Goal: Transaction & Acquisition: Purchase product/service

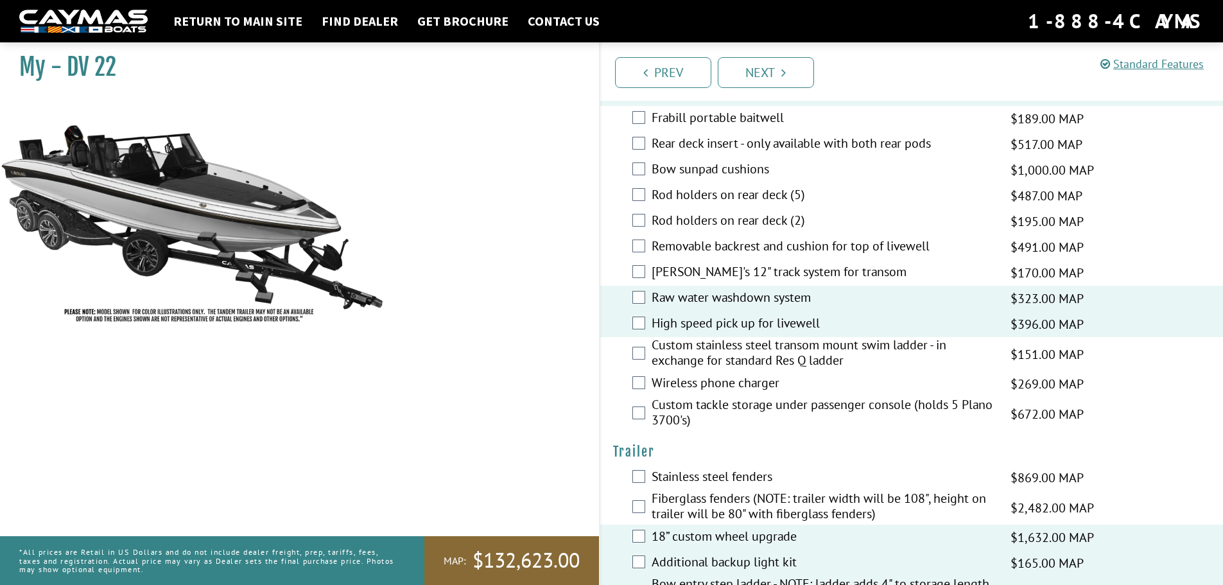
scroll to position [2467, 0]
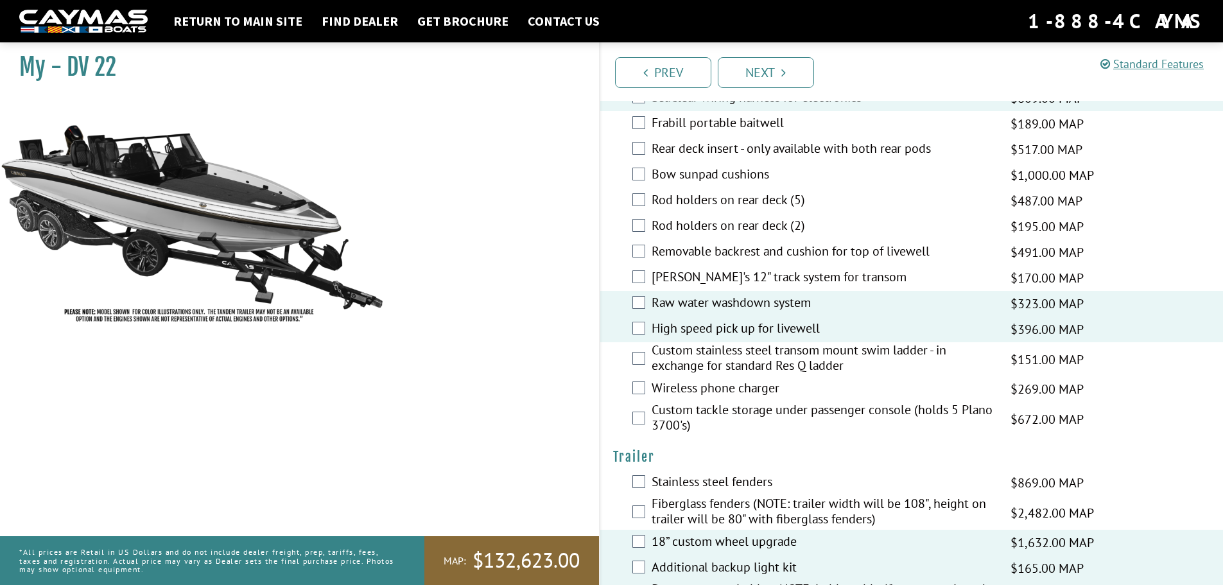
click at [646, 421] on div "Custom tackle storage under passenger console (holds 5 Plano 3700's) $672.00 MA…" at bounding box center [911, 419] width 623 height 34
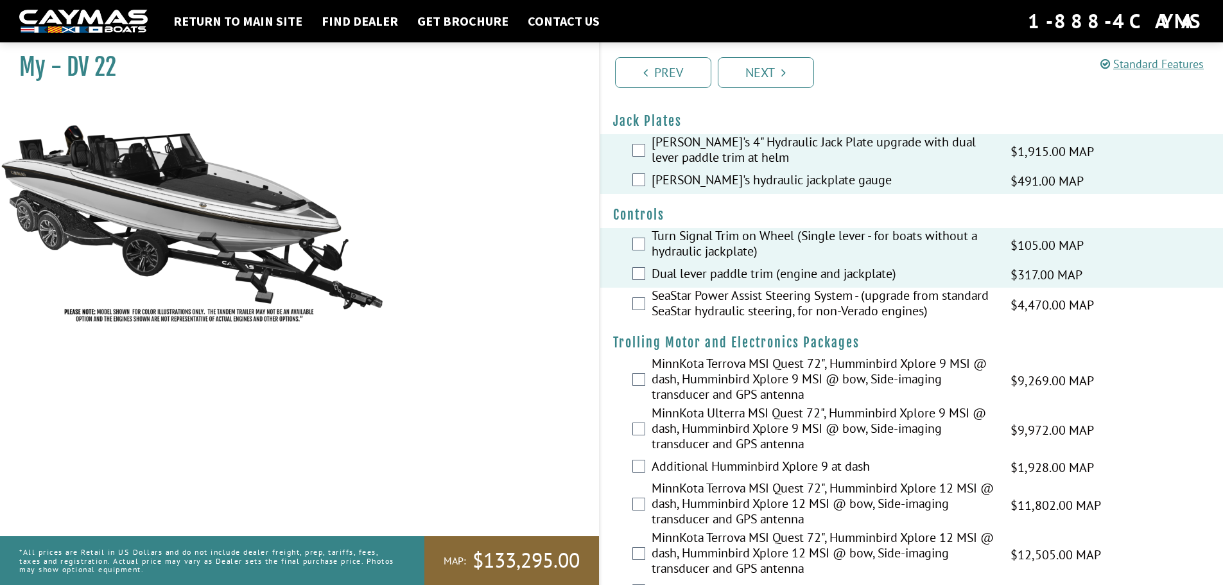
scroll to position [0, 0]
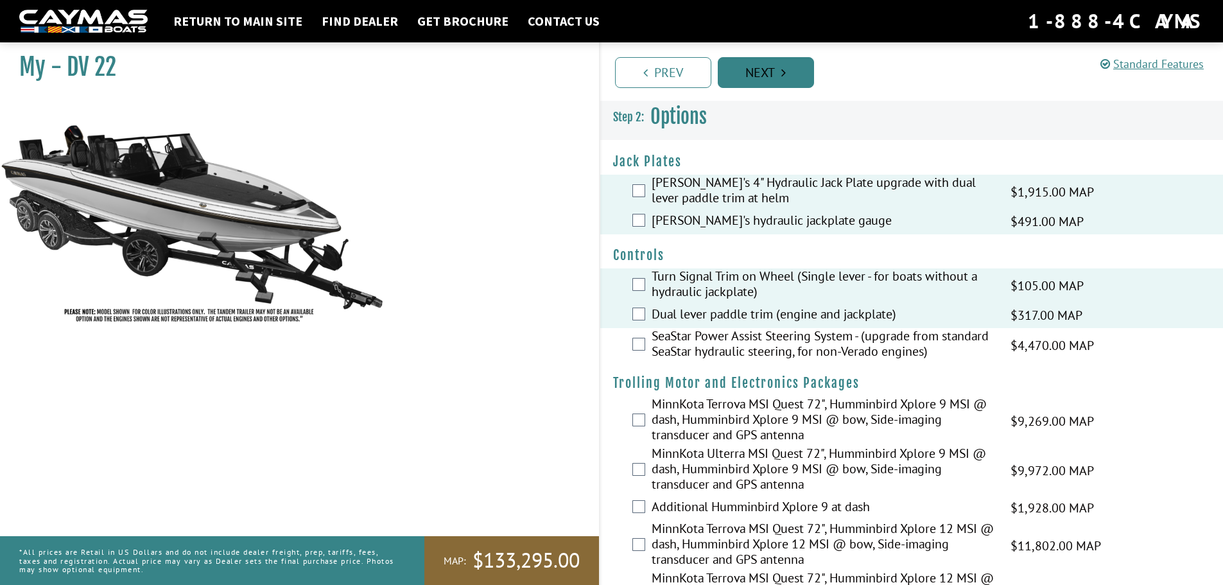
click at [761, 59] on link "Next" at bounding box center [766, 72] width 96 height 31
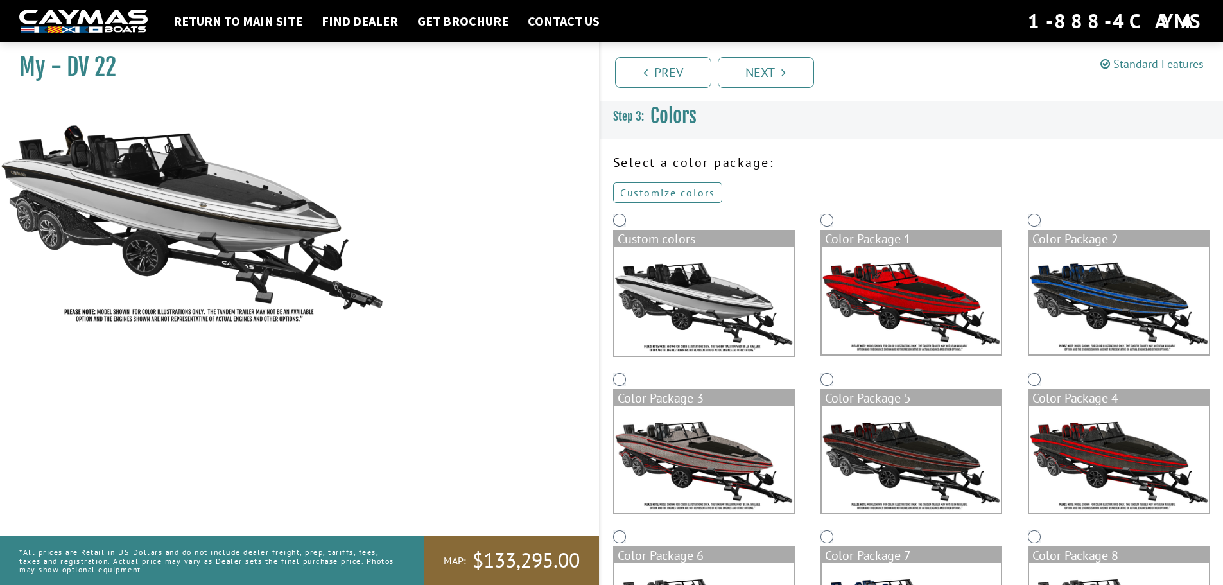
click at [689, 193] on link "Customize colors" at bounding box center [667, 192] width 109 height 21
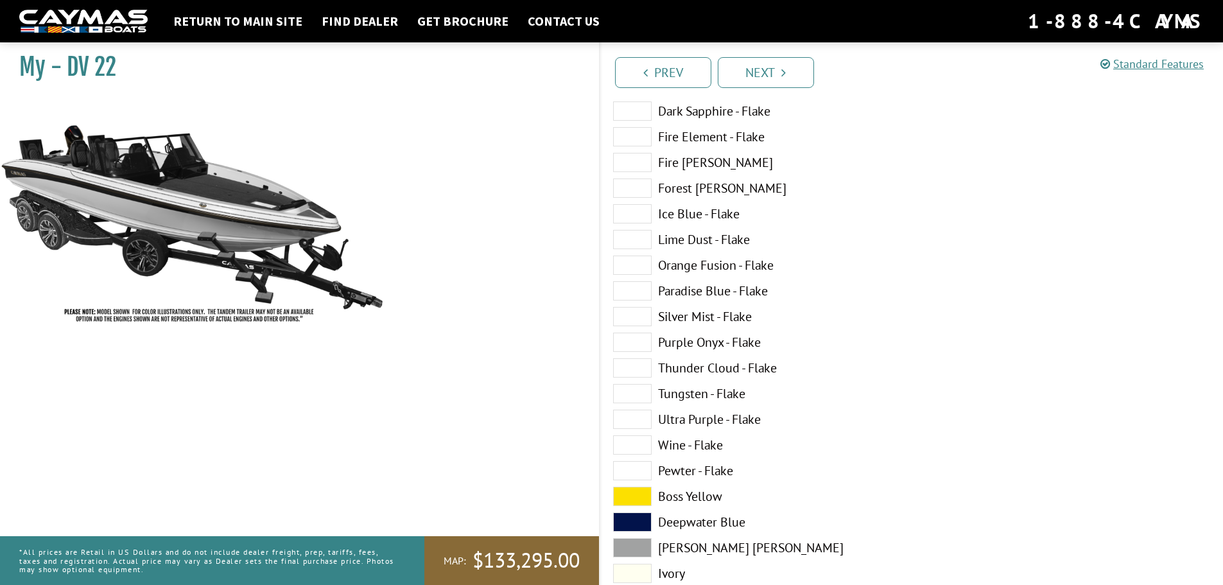
scroll to position [257, 0]
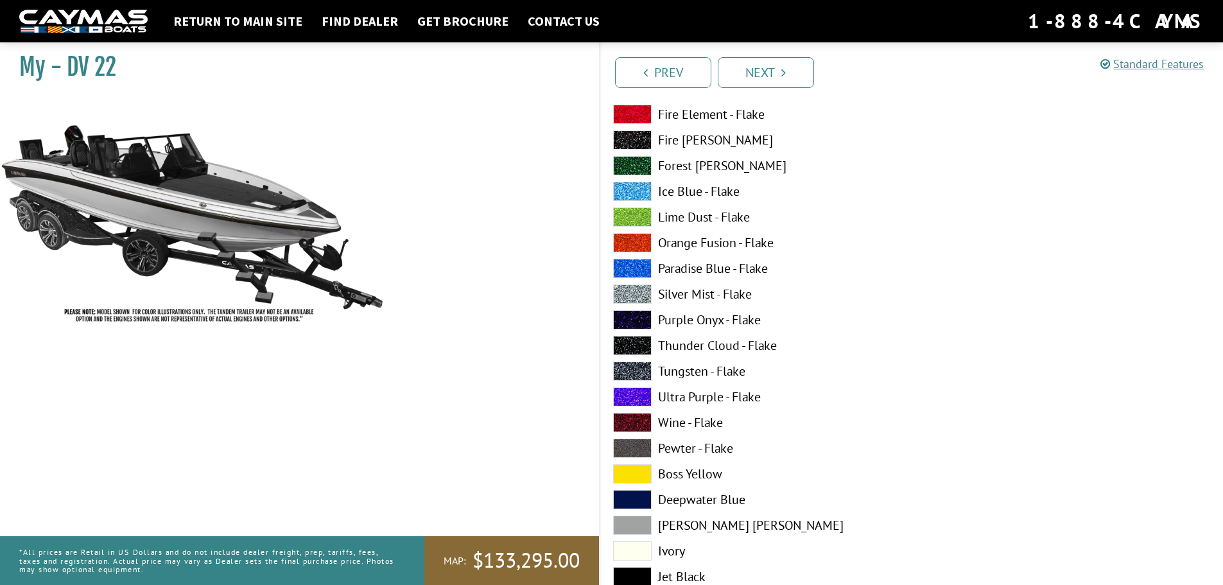
click at [634, 449] on span at bounding box center [632, 447] width 39 height 19
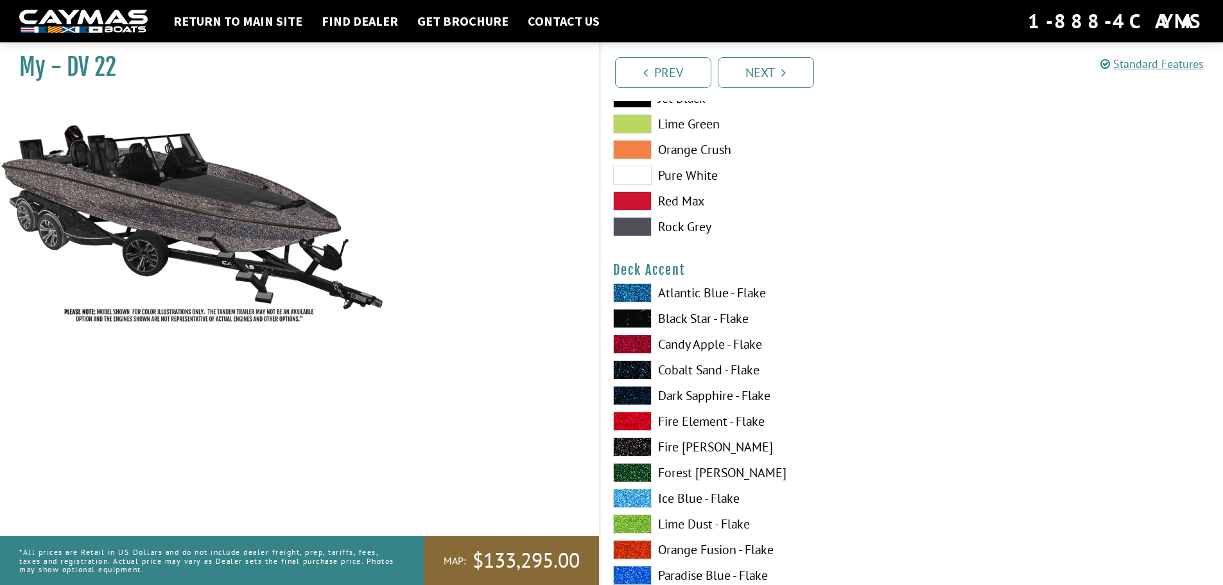
scroll to position [770, 0]
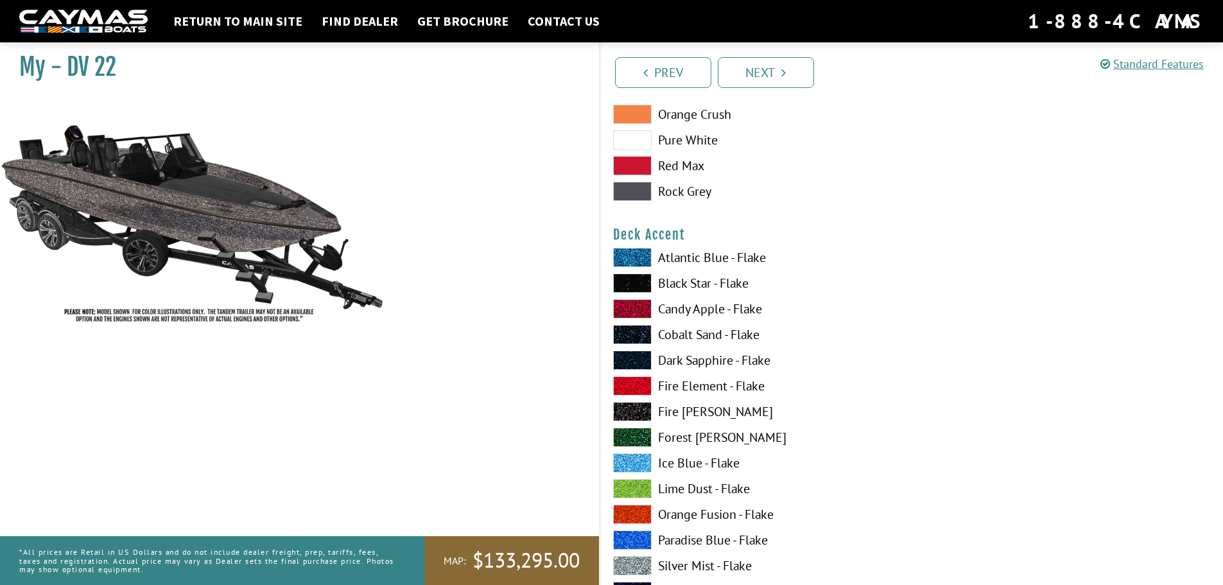
click at [639, 335] on span at bounding box center [632, 334] width 39 height 19
click at [639, 357] on span at bounding box center [632, 359] width 39 height 19
click at [639, 284] on span at bounding box center [632, 282] width 39 height 19
click at [644, 248] on span at bounding box center [632, 257] width 39 height 19
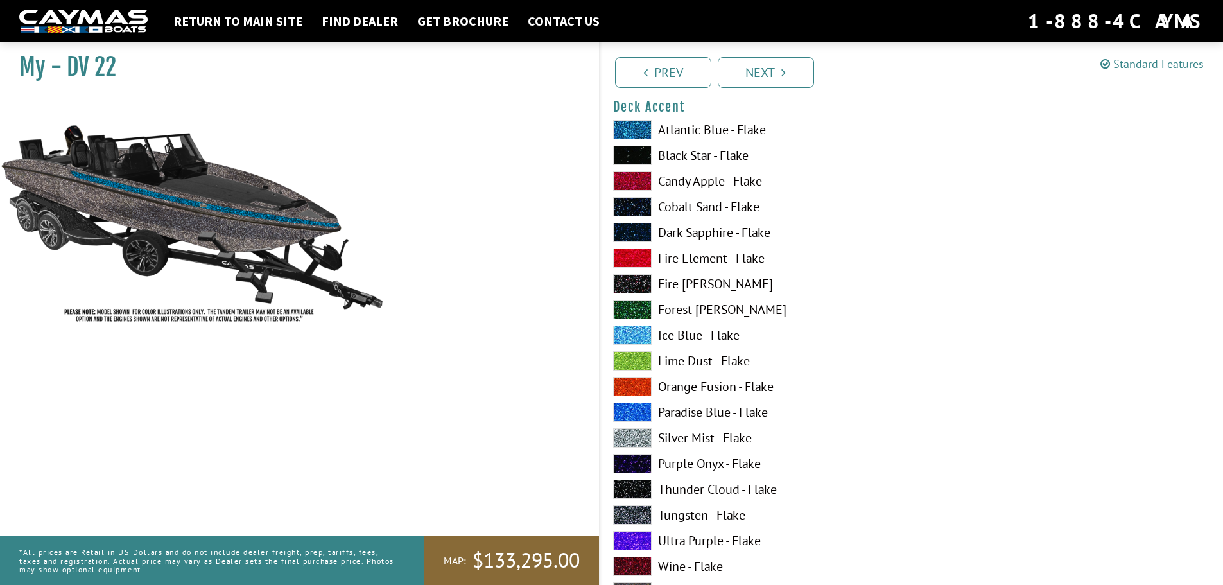
scroll to position [898, 0]
click at [638, 413] on span at bounding box center [632, 411] width 39 height 19
click at [644, 517] on span at bounding box center [632, 513] width 39 height 19
click at [640, 465] on span at bounding box center [632, 462] width 39 height 19
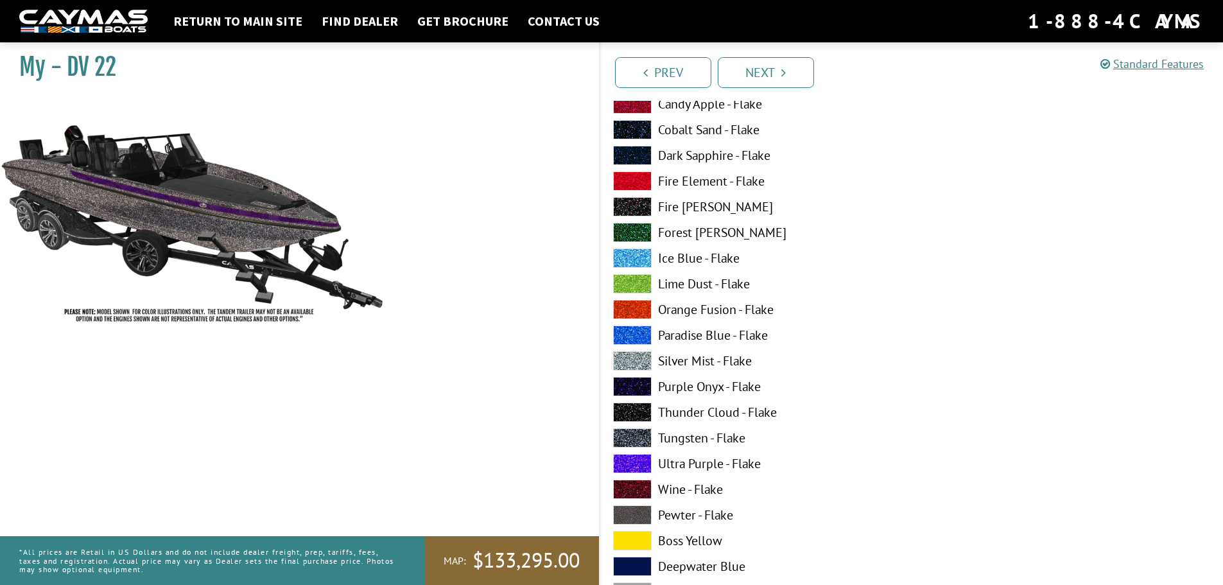
scroll to position [1091, 0]
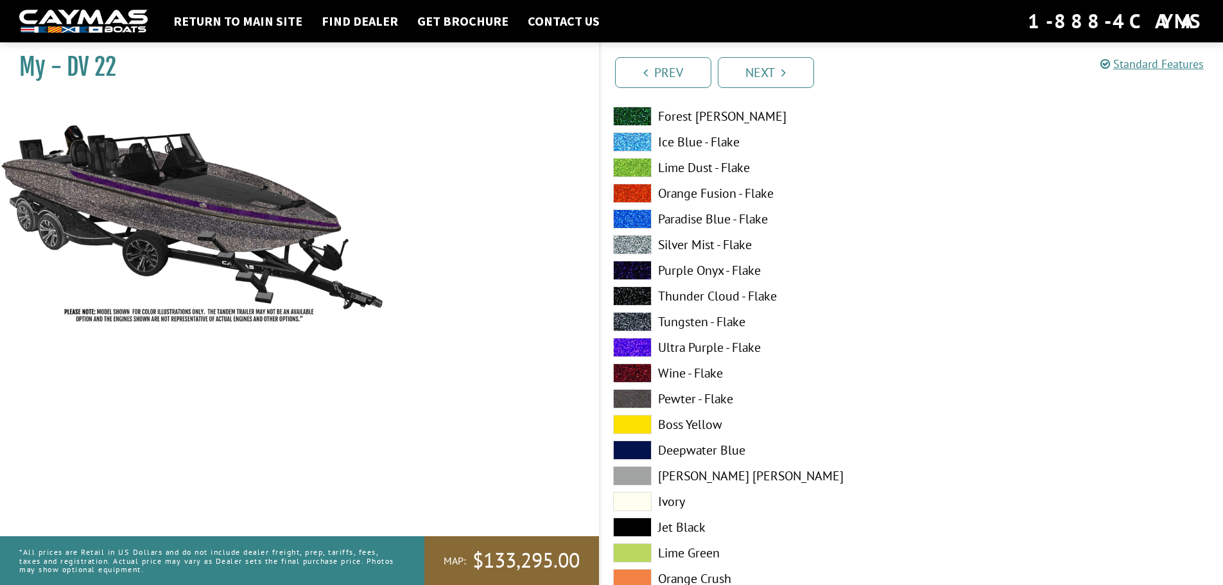
click at [640, 377] on span at bounding box center [632, 372] width 39 height 19
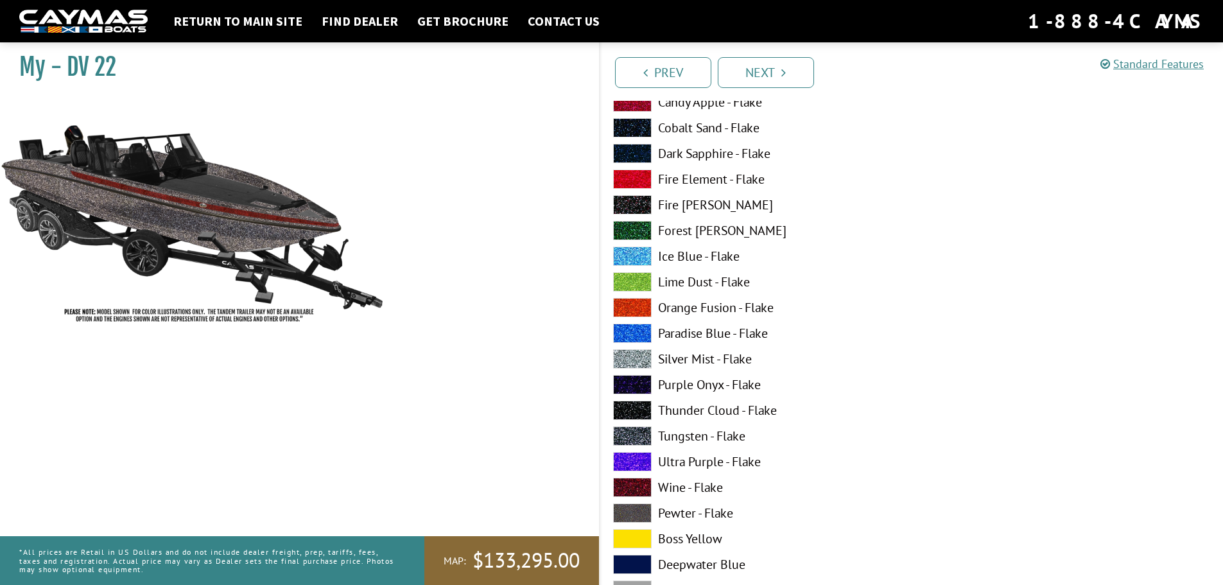
scroll to position [963, 0]
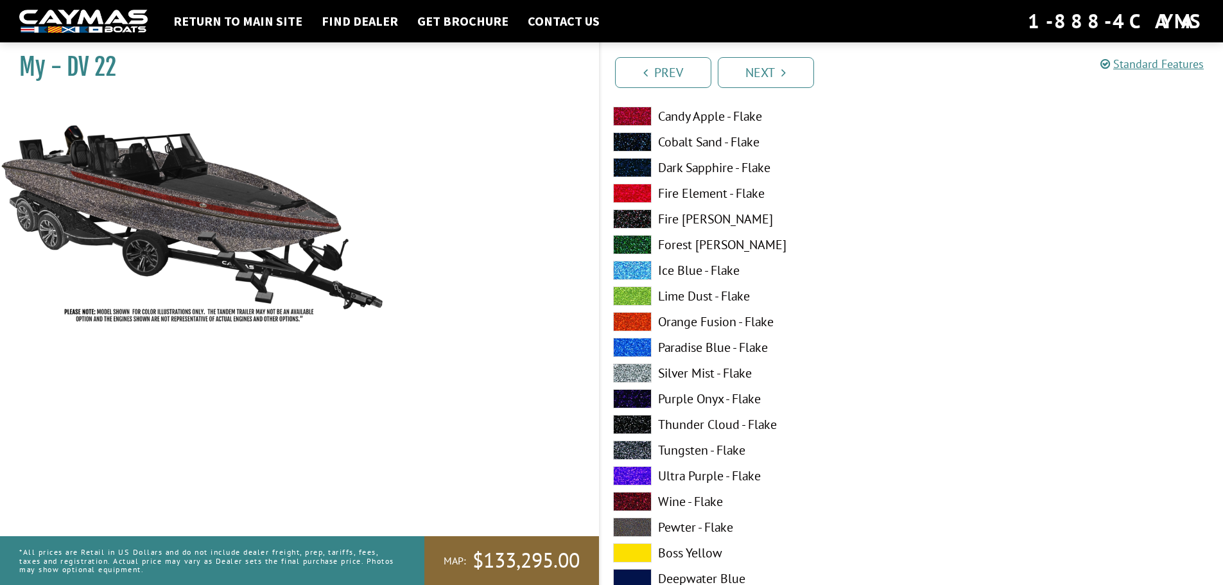
click at [637, 229] on div "Atlantic Blue - Flake Black Star - Flake Candy Apple - Flake Cobalt Sand - Flak…" at bounding box center [755, 427] width 311 height 744
click at [637, 221] on span at bounding box center [632, 218] width 39 height 19
click at [639, 182] on div "Atlantic Blue - Flake Black Star - Flake Candy Apple - Flake Cobalt Sand - Flak…" at bounding box center [755, 427] width 311 height 744
click at [639, 187] on span at bounding box center [632, 193] width 39 height 19
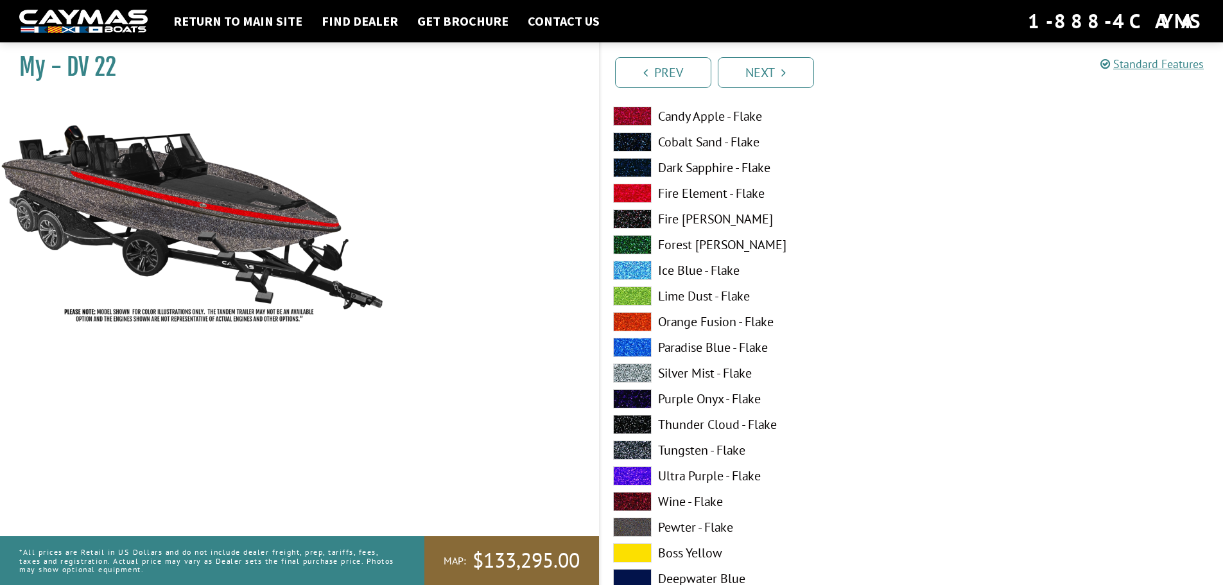
click at [639, 219] on span at bounding box center [632, 218] width 39 height 19
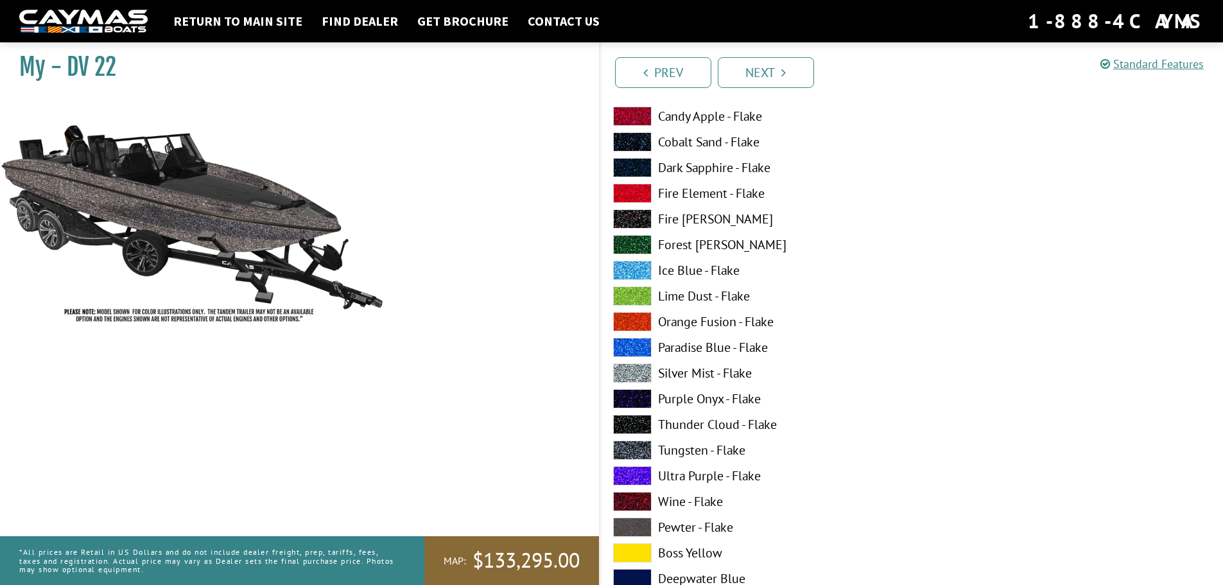
drag, startPoint x: 637, startPoint y: 230, endPoint x: 637, endPoint y: 243, distance: 12.2
click at [637, 231] on div "Atlantic Blue - Flake Black Star - Flake Candy Apple - Flake Cobalt Sand - Flak…" at bounding box center [755, 427] width 311 height 744
click at [638, 245] on span at bounding box center [632, 244] width 39 height 19
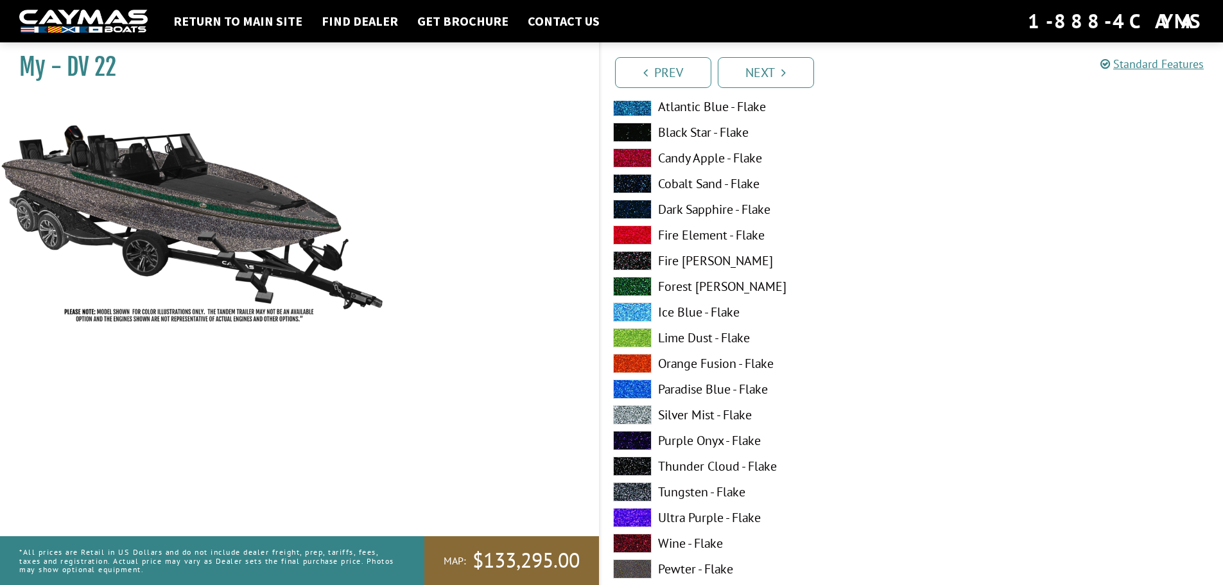
scroll to position [898, 0]
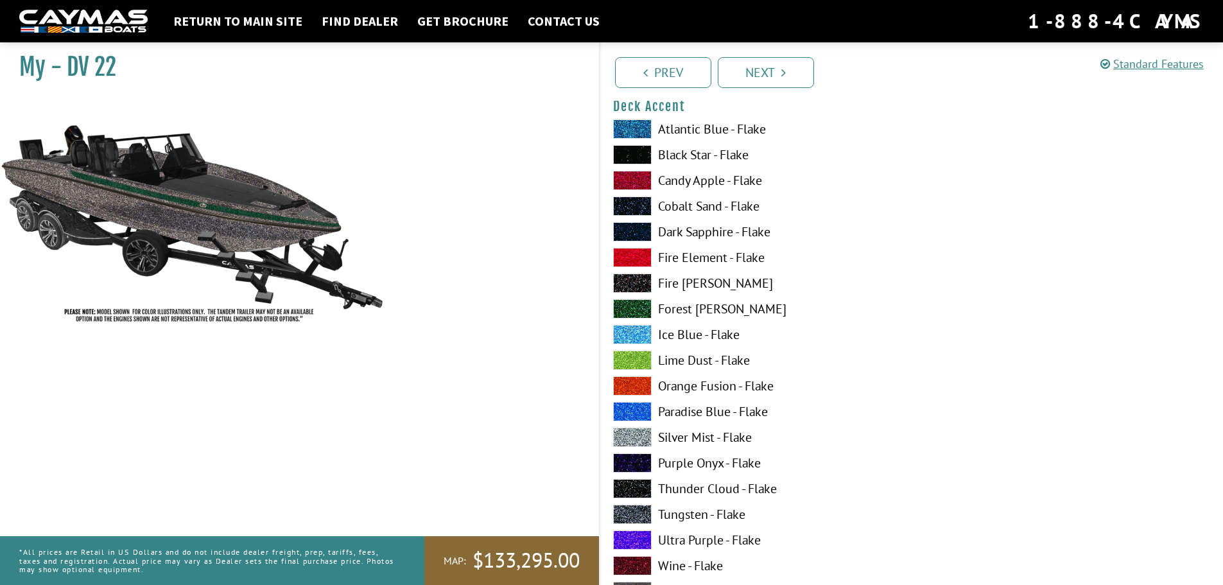
click at [641, 206] on span at bounding box center [632, 205] width 39 height 19
click at [639, 228] on span at bounding box center [632, 231] width 39 height 19
click at [640, 157] on span at bounding box center [632, 154] width 39 height 19
click at [641, 184] on span at bounding box center [632, 180] width 39 height 19
click at [641, 153] on span at bounding box center [632, 154] width 39 height 19
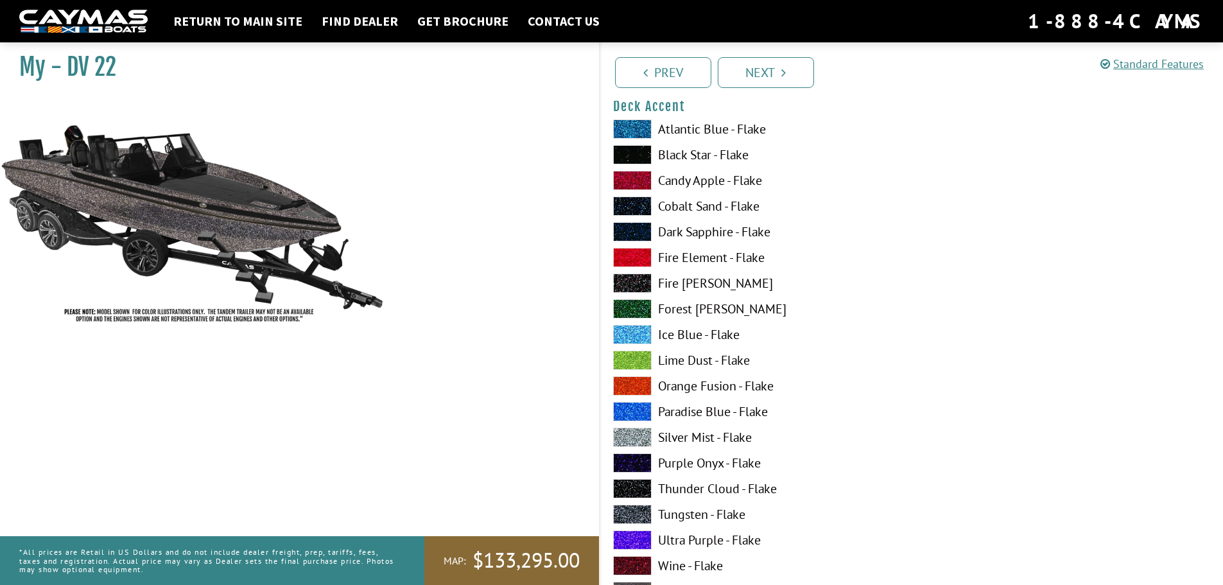
click at [643, 279] on span at bounding box center [632, 282] width 39 height 19
click at [639, 208] on span at bounding box center [632, 205] width 39 height 19
click at [639, 157] on span at bounding box center [632, 154] width 39 height 19
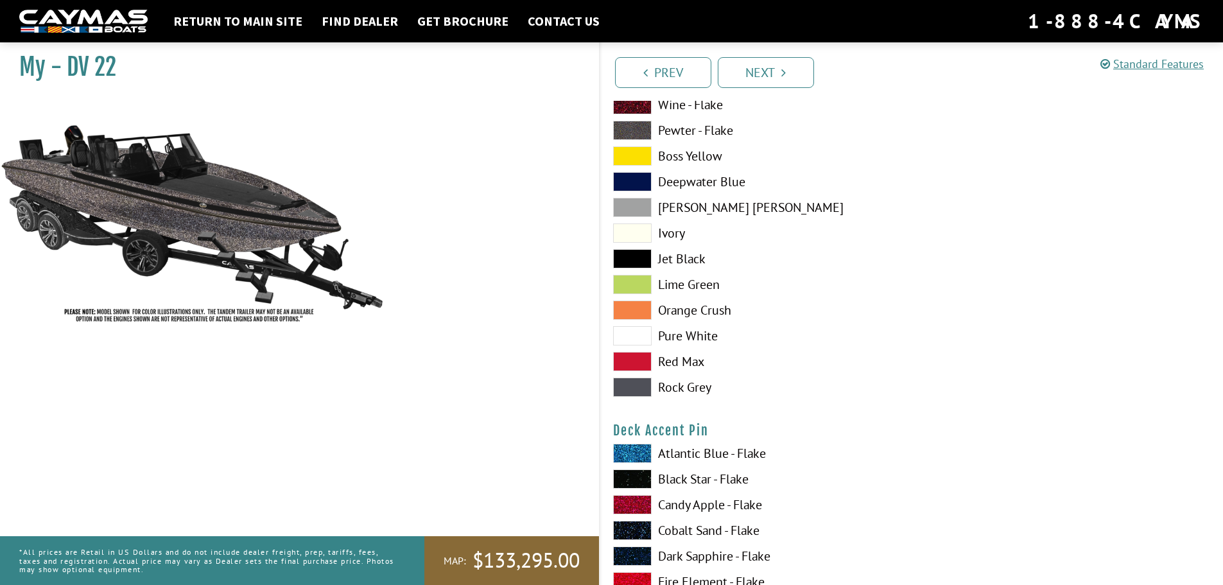
scroll to position [1476, 0]
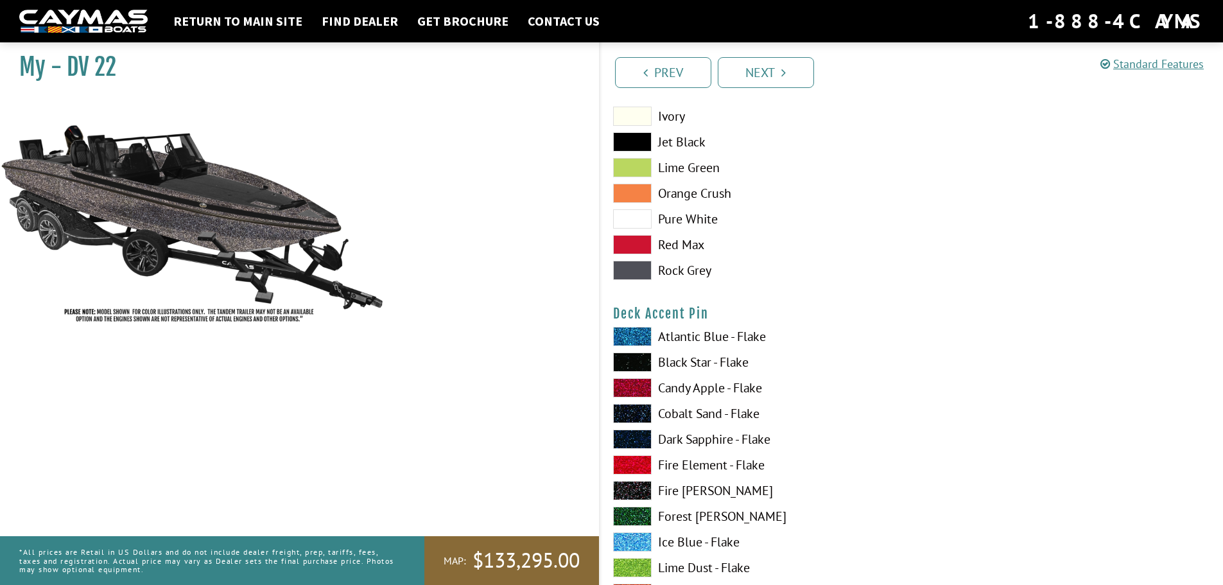
click at [639, 332] on span at bounding box center [632, 336] width 39 height 19
click at [632, 413] on span at bounding box center [632, 413] width 39 height 19
click at [266, 215] on img at bounding box center [192, 215] width 385 height 234
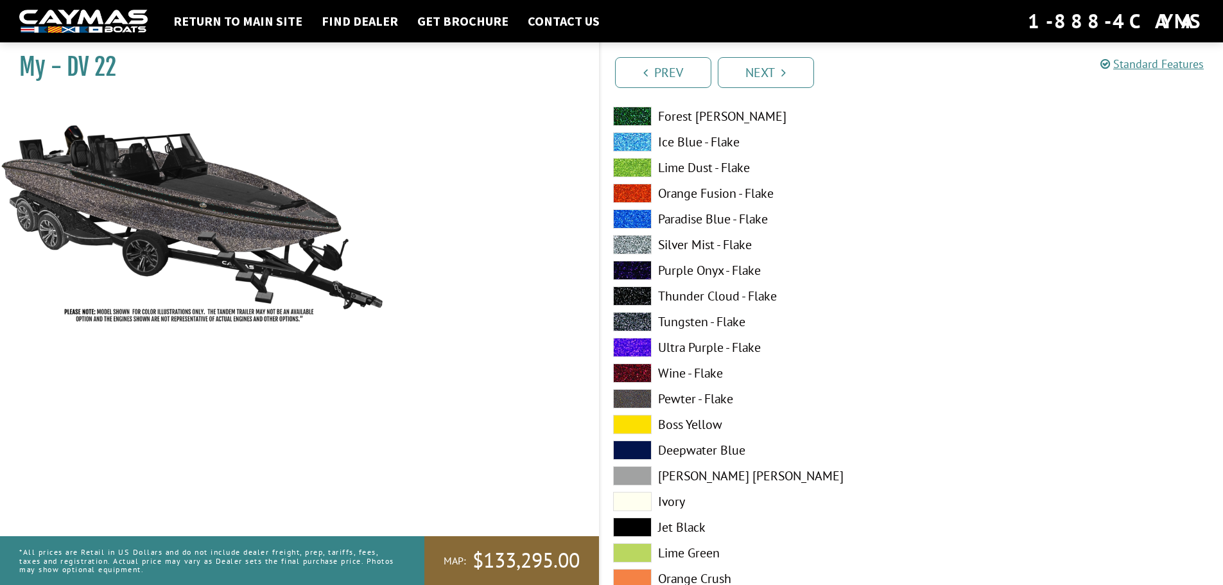
scroll to position [1412, 0]
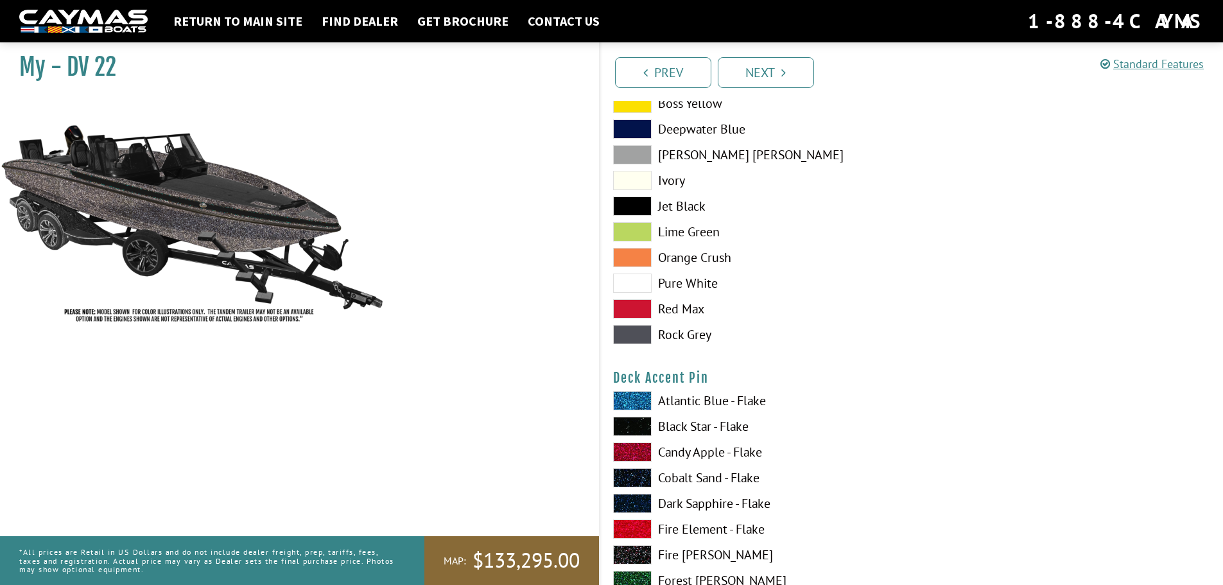
click at [259, 216] on img at bounding box center [192, 215] width 385 height 234
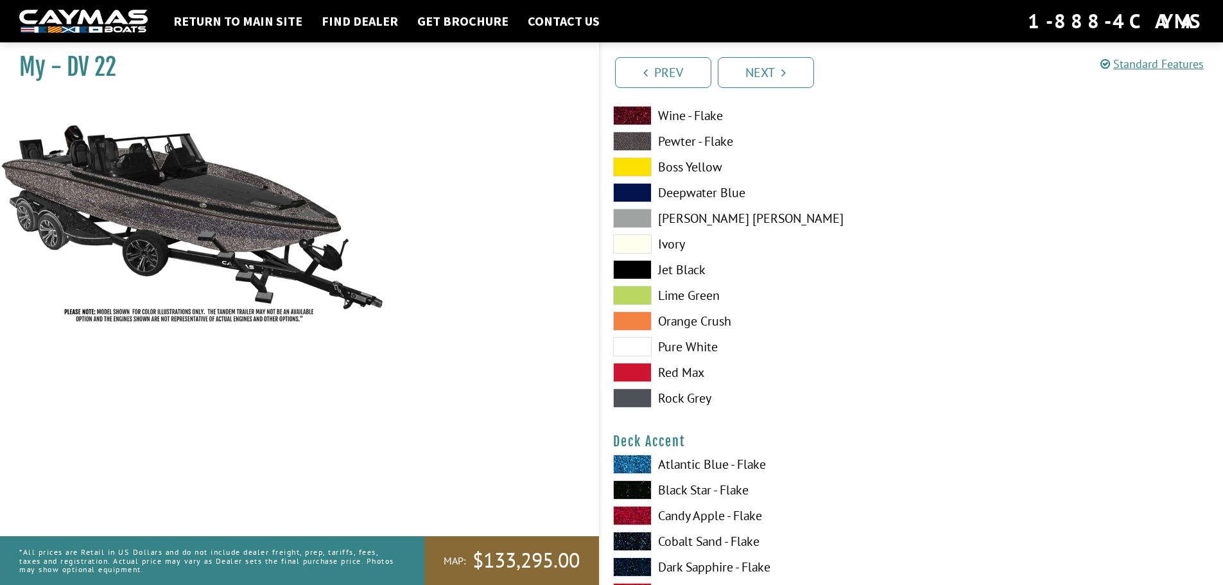
scroll to position [642, 0]
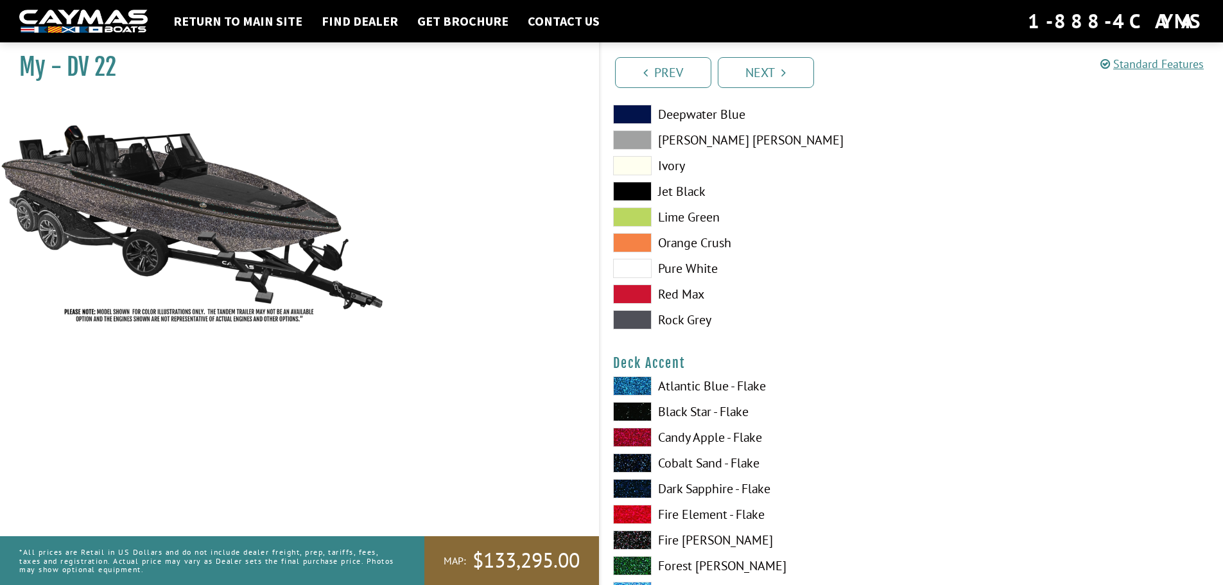
click at [637, 460] on span at bounding box center [632, 462] width 39 height 19
click at [639, 411] on span at bounding box center [632, 411] width 39 height 19
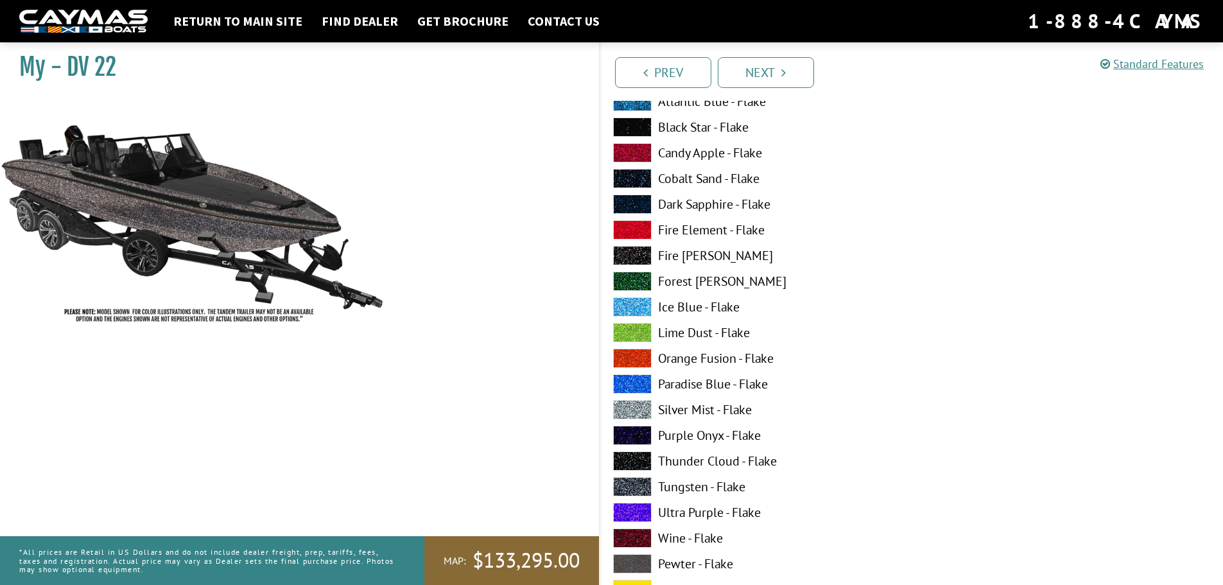
scroll to position [2375, 0]
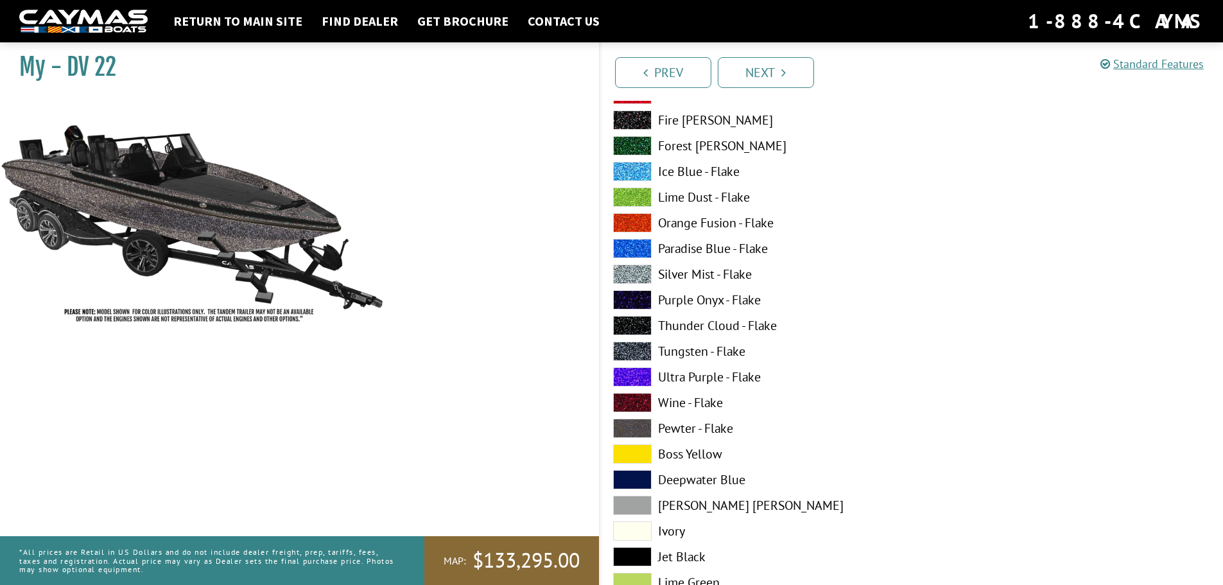
click at [627, 429] on span at bounding box center [632, 427] width 39 height 19
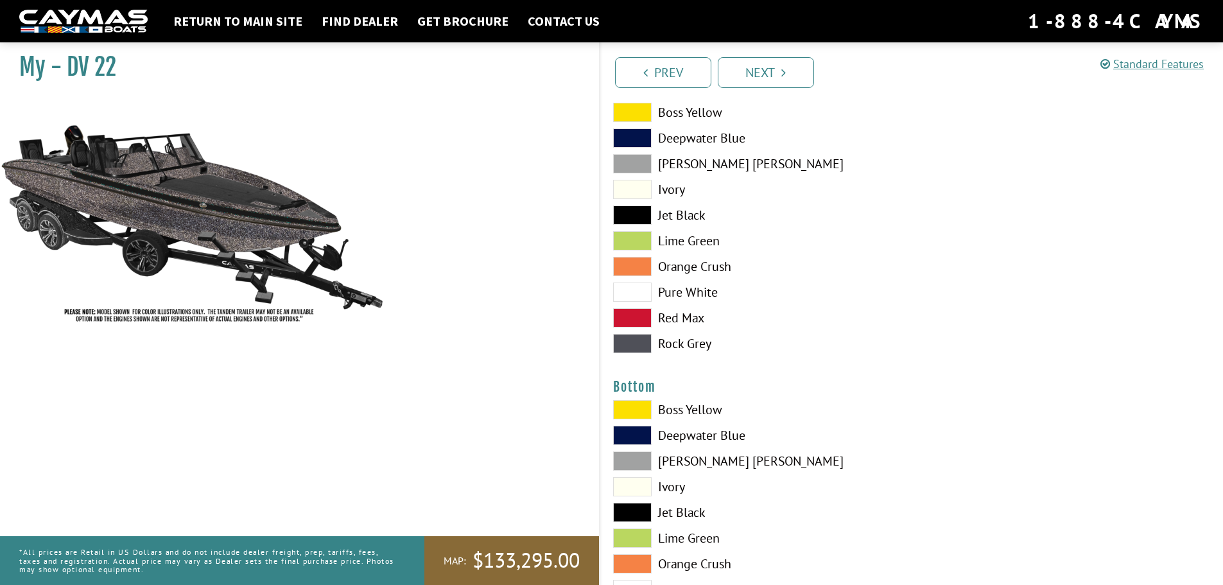
scroll to position [2760, 0]
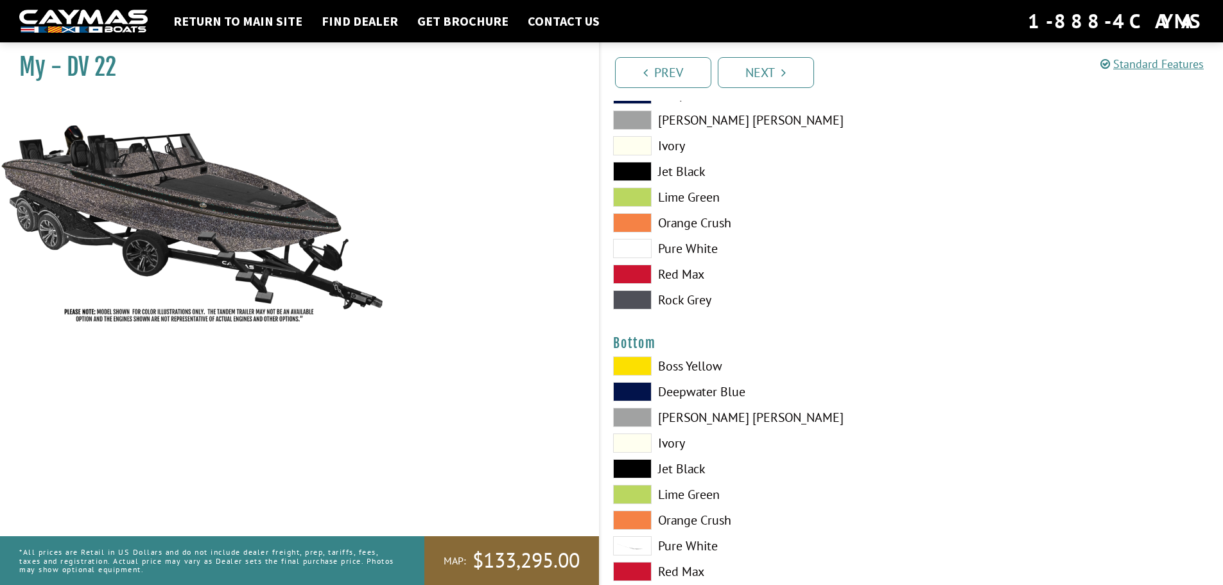
click at [640, 460] on span at bounding box center [632, 468] width 39 height 19
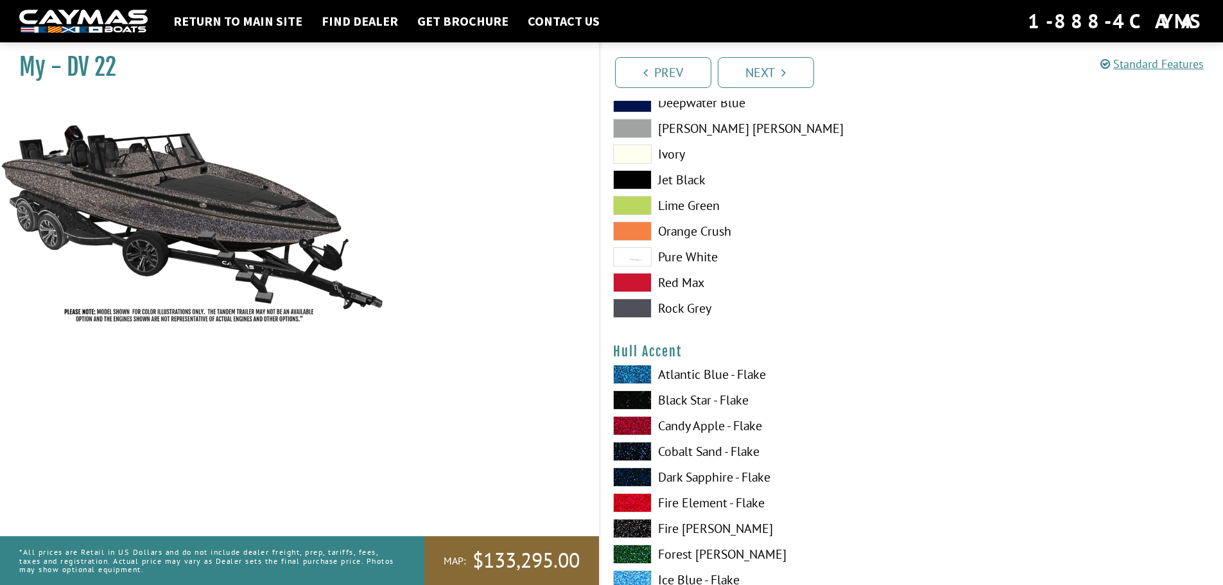
scroll to position [3081, 0]
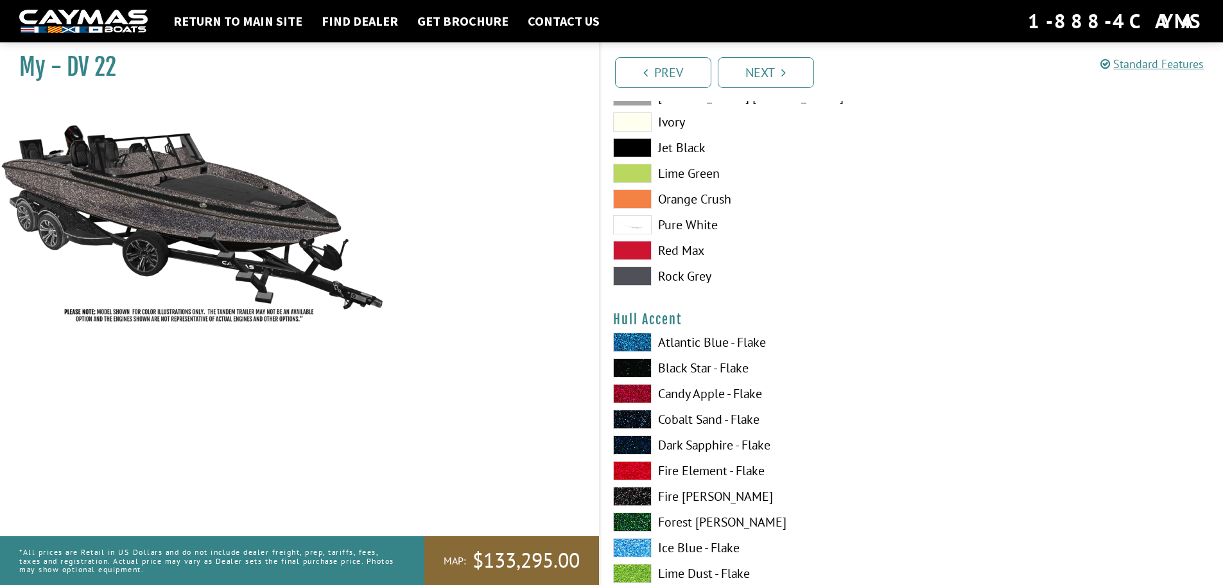
click at [639, 422] on span at bounding box center [632, 418] width 39 height 19
click at [640, 359] on span at bounding box center [632, 367] width 39 height 19
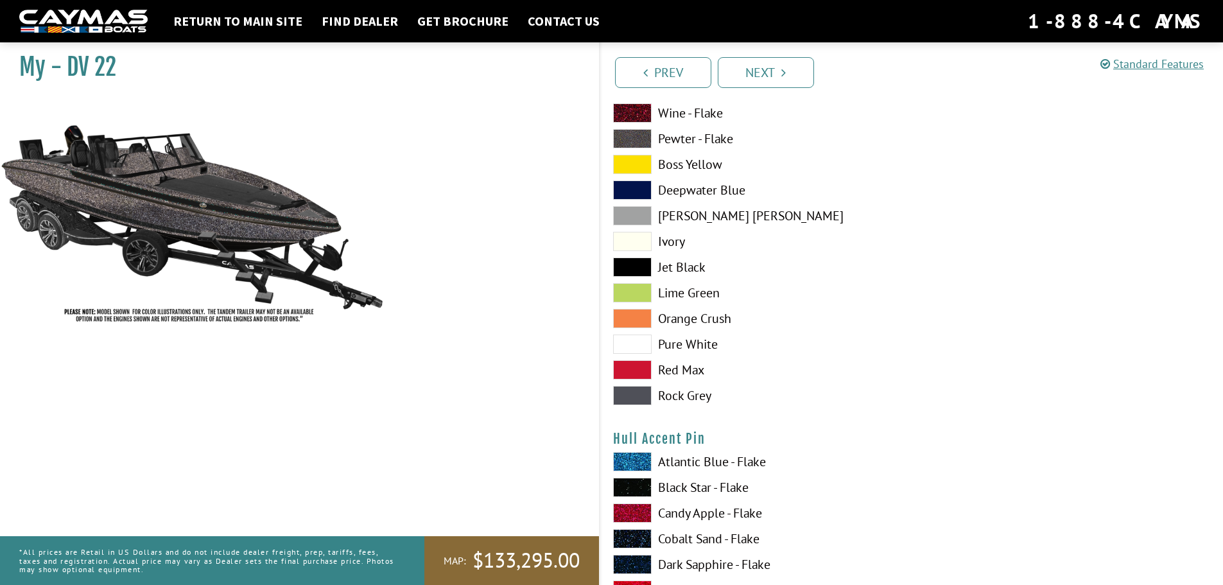
scroll to position [3915, 0]
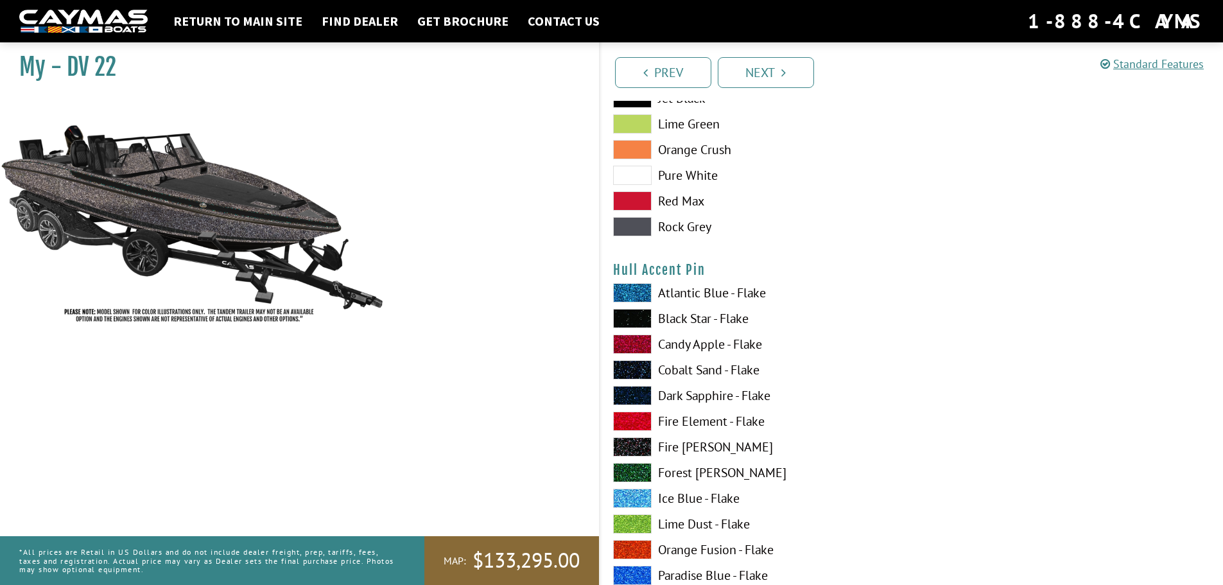
click at [638, 365] on span at bounding box center [632, 369] width 39 height 19
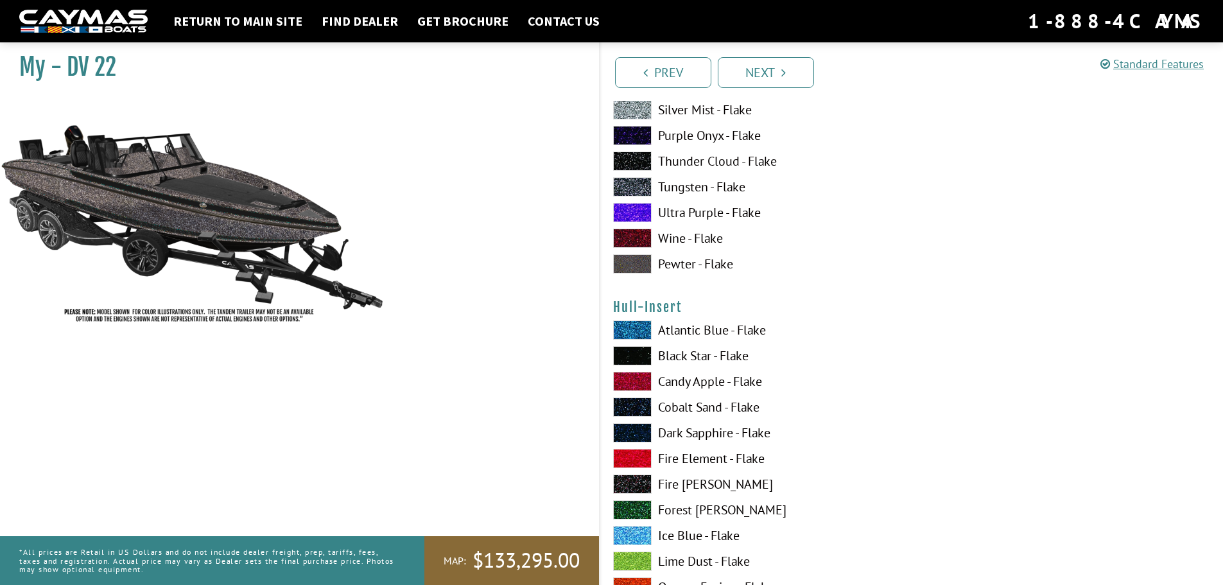
scroll to position [4428, 0]
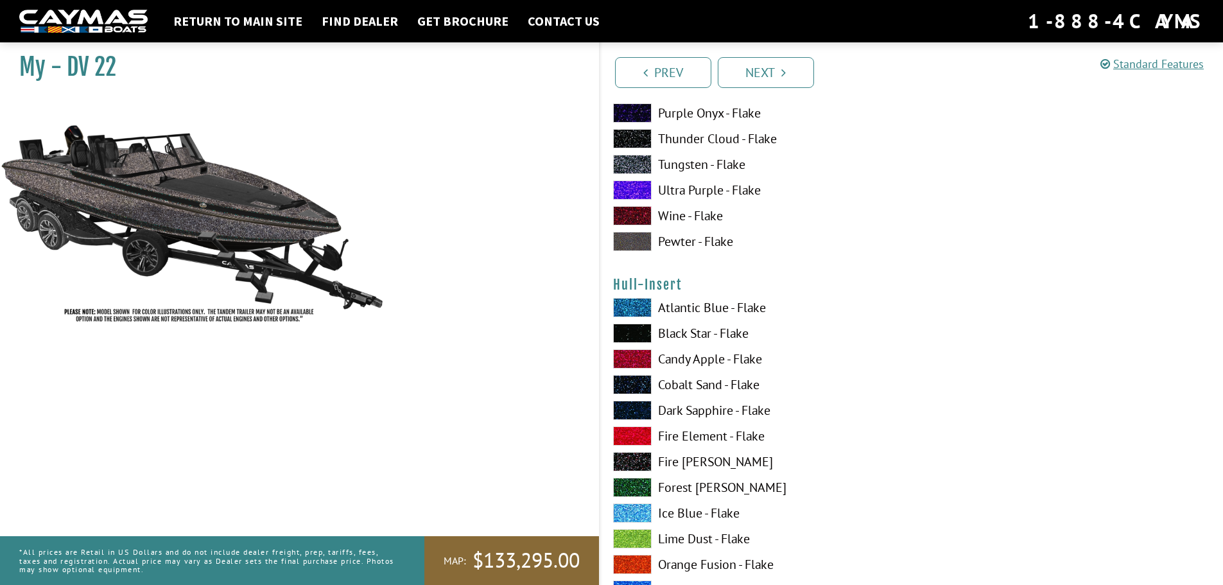
click at [644, 333] on span at bounding box center [632, 332] width 39 height 19
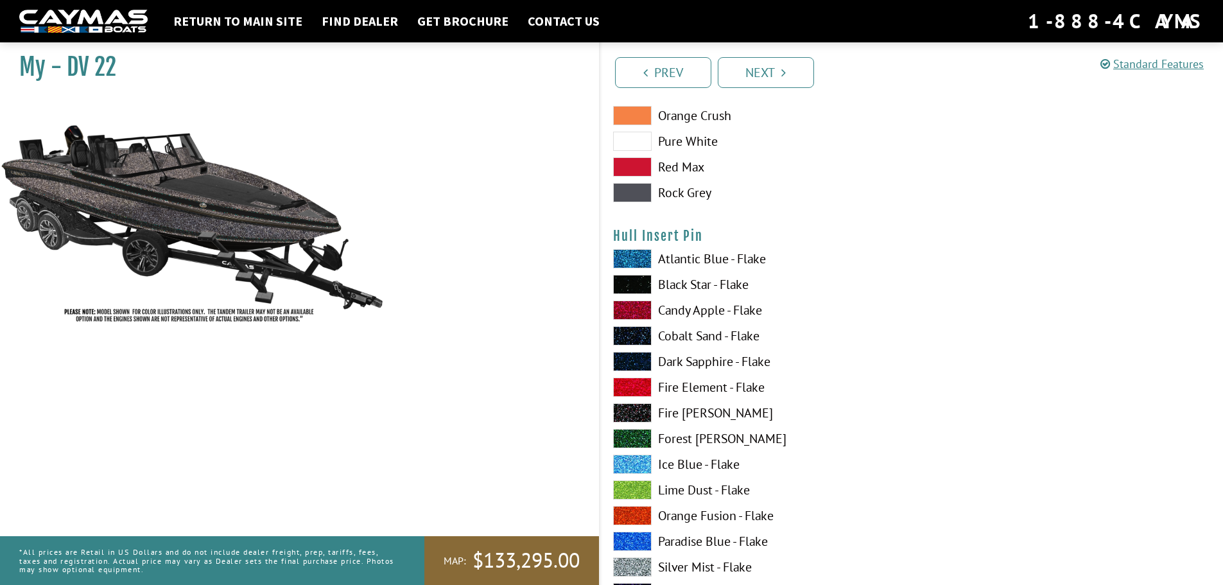
scroll to position [5263, 0]
click at [627, 340] on span at bounding box center [632, 334] width 39 height 19
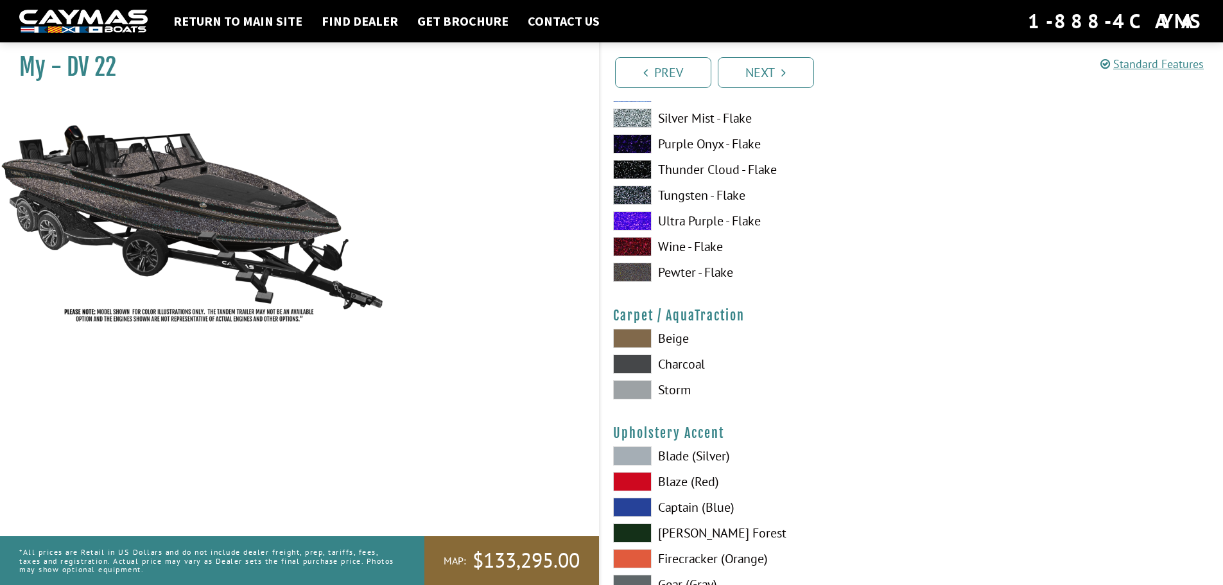
scroll to position [5712, 0]
click at [627, 350] on div "Beige [GEOGRAPHIC_DATA] Storm" at bounding box center [755, 365] width 311 height 77
click at [627, 359] on span at bounding box center [632, 362] width 39 height 19
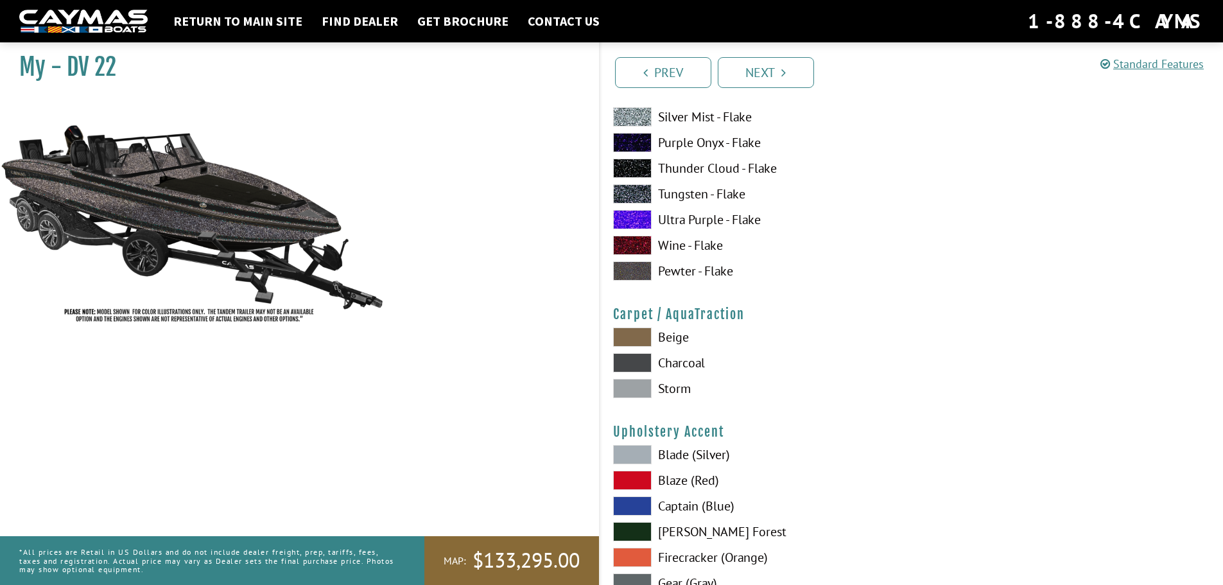
click at [628, 449] on span at bounding box center [632, 454] width 39 height 19
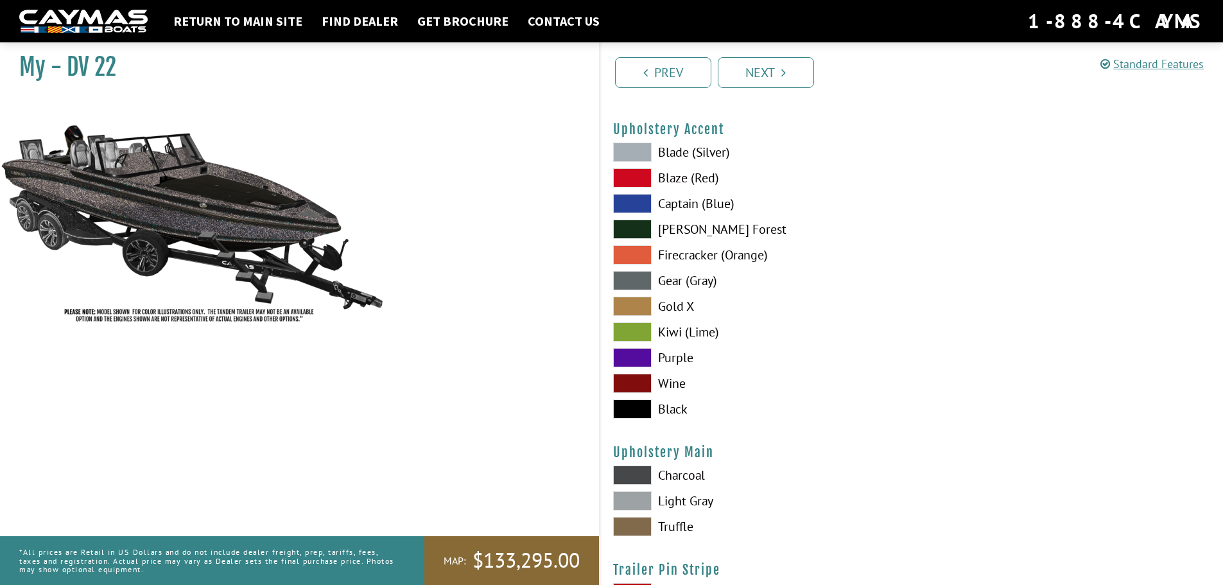
scroll to position [6033, 0]
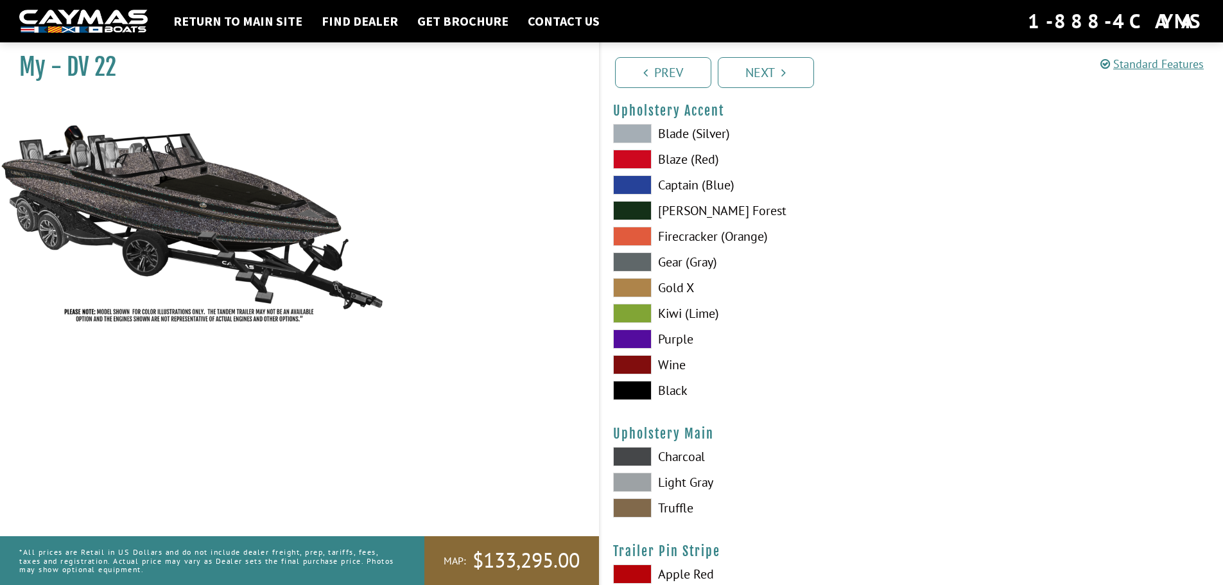
click at [646, 390] on span at bounding box center [632, 390] width 39 height 19
click at [636, 261] on span at bounding box center [632, 261] width 39 height 19
click at [640, 481] on span at bounding box center [632, 481] width 39 height 19
click at [643, 451] on span at bounding box center [632, 456] width 39 height 19
click at [641, 126] on span at bounding box center [632, 133] width 39 height 19
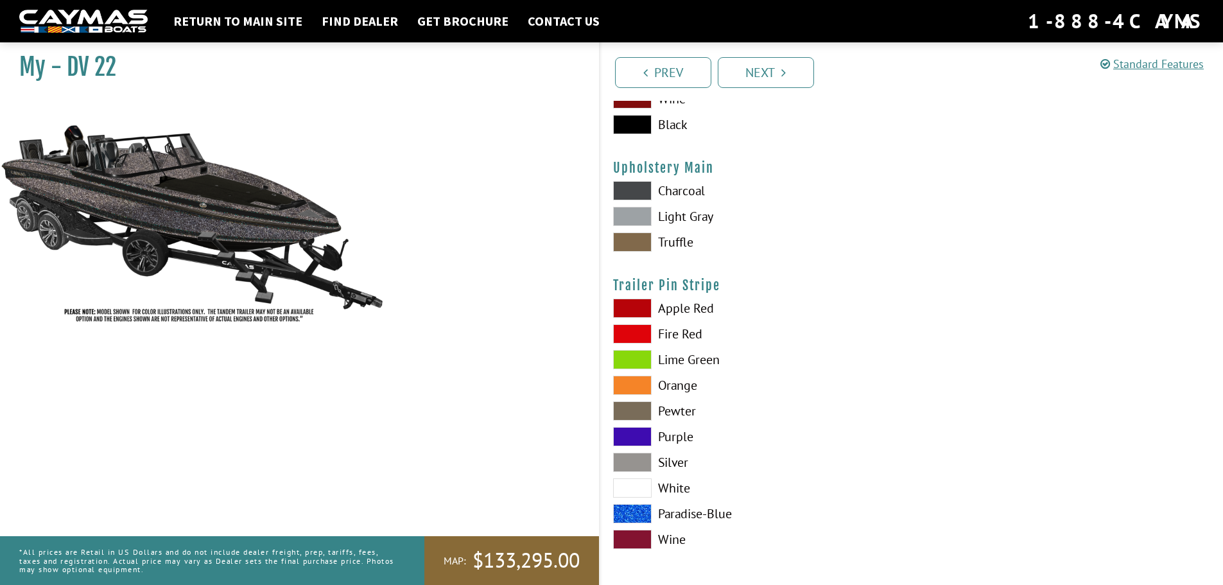
scroll to position [6300, 0]
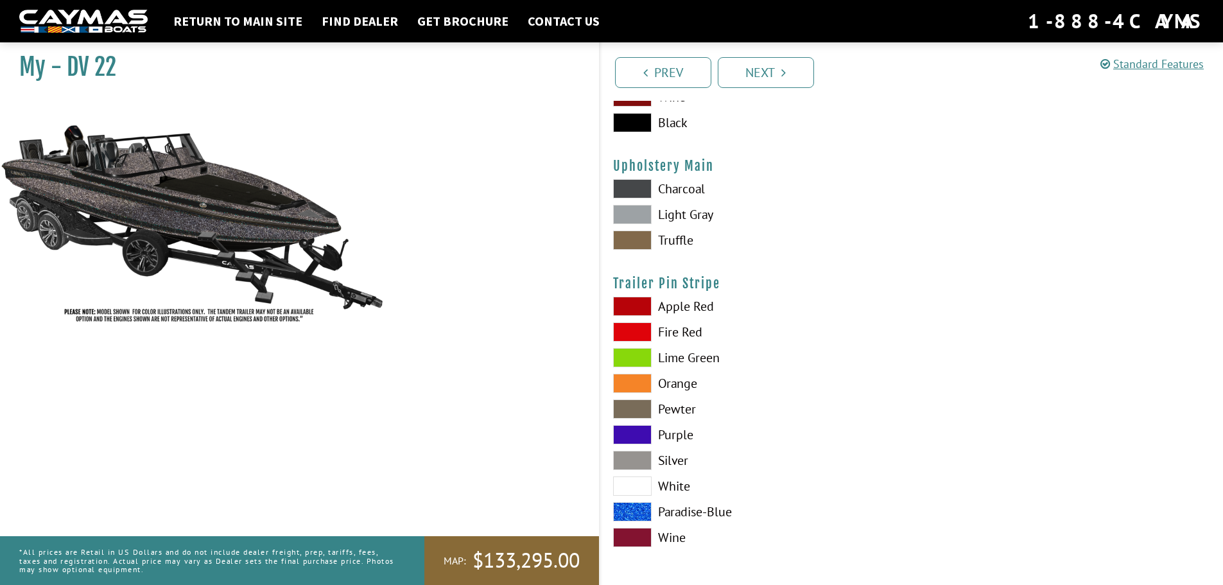
click at [643, 461] on span at bounding box center [632, 460] width 39 height 19
click at [643, 513] on span at bounding box center [632, 511] width 39 height 19
click at [642, 464] on span at bounding box center [632, 460] width 39 height 19
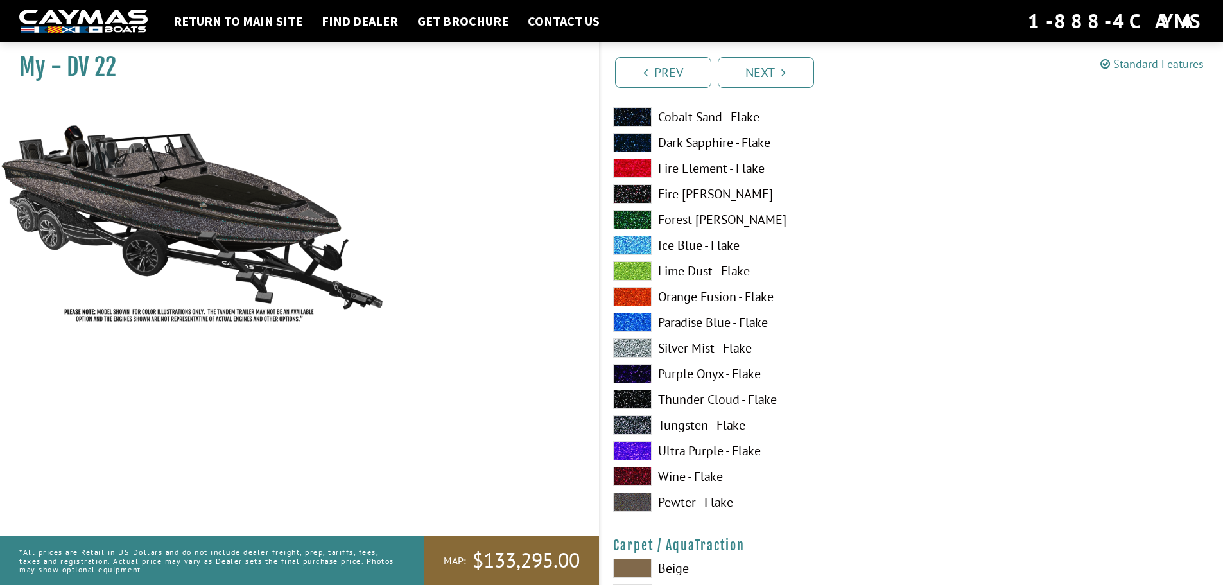
scroll to position [5402, 0]
